Goal: Navigation & Orientation: Find specific page/section

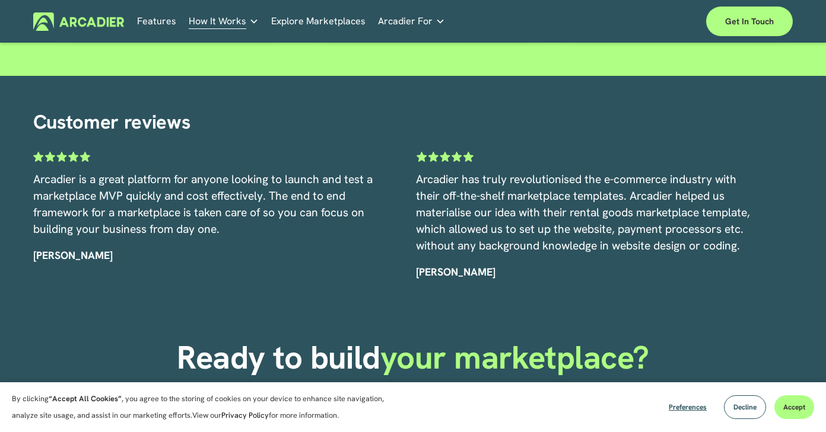
click at [484, 141] on div "Customer reviews" at bounding box center [413, 122] width 760 height 39
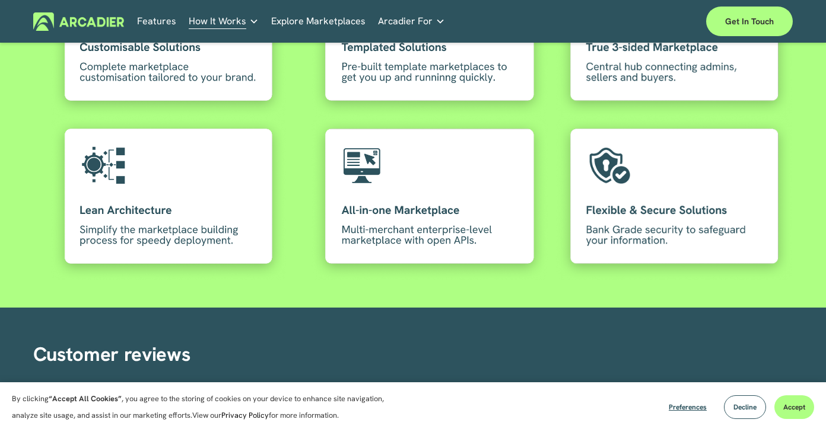
scroll to position [2253, 0]
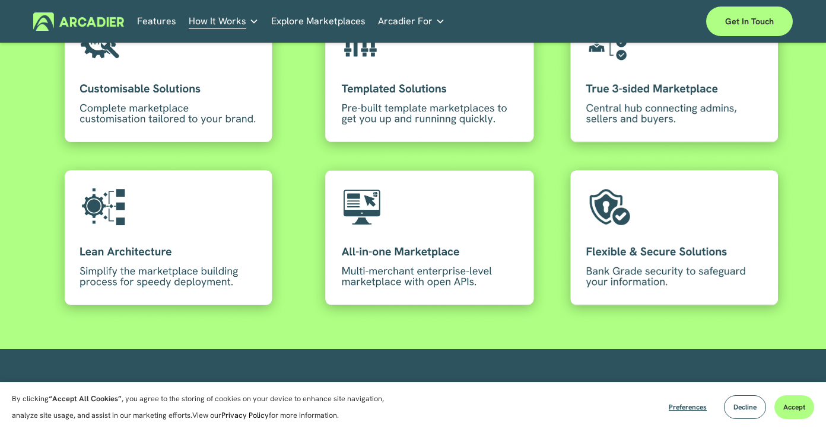
click at [402, 113] on div at bounding box center [429, 77] width 236 height 163
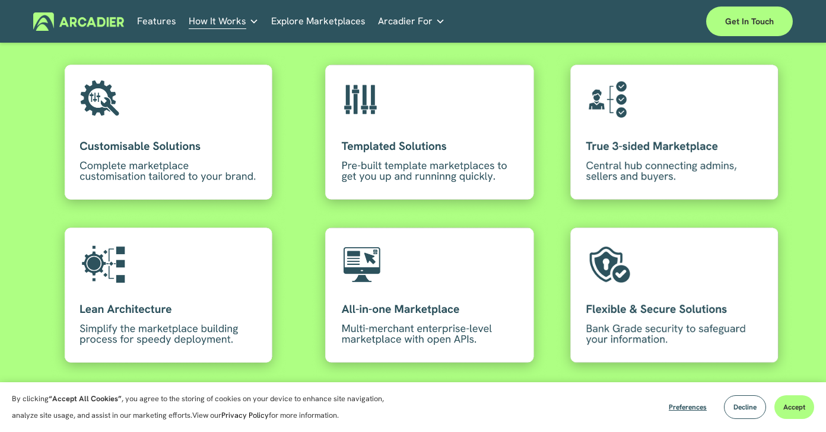
scroll to position [2196, 0]
click at [147, 26] on link "Features" at bounding box center [156, 21] width 39 height 18
